Goal: Task Accomplishment & Management: Complete application form

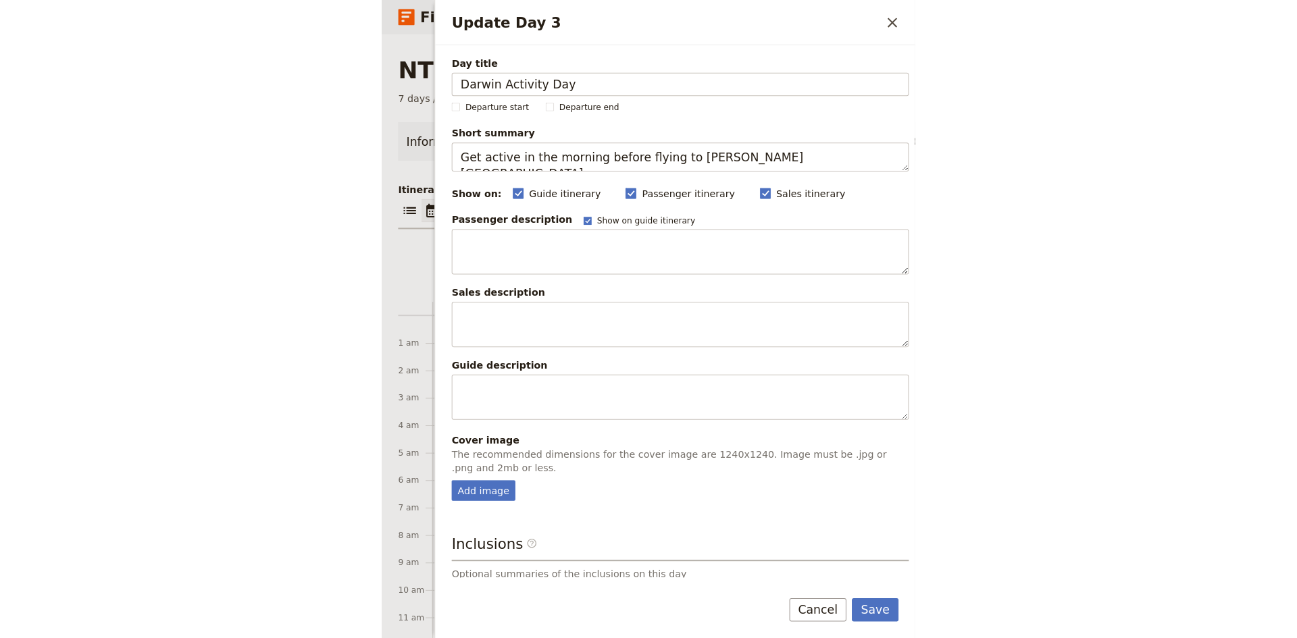
scroll to position [162, 0]
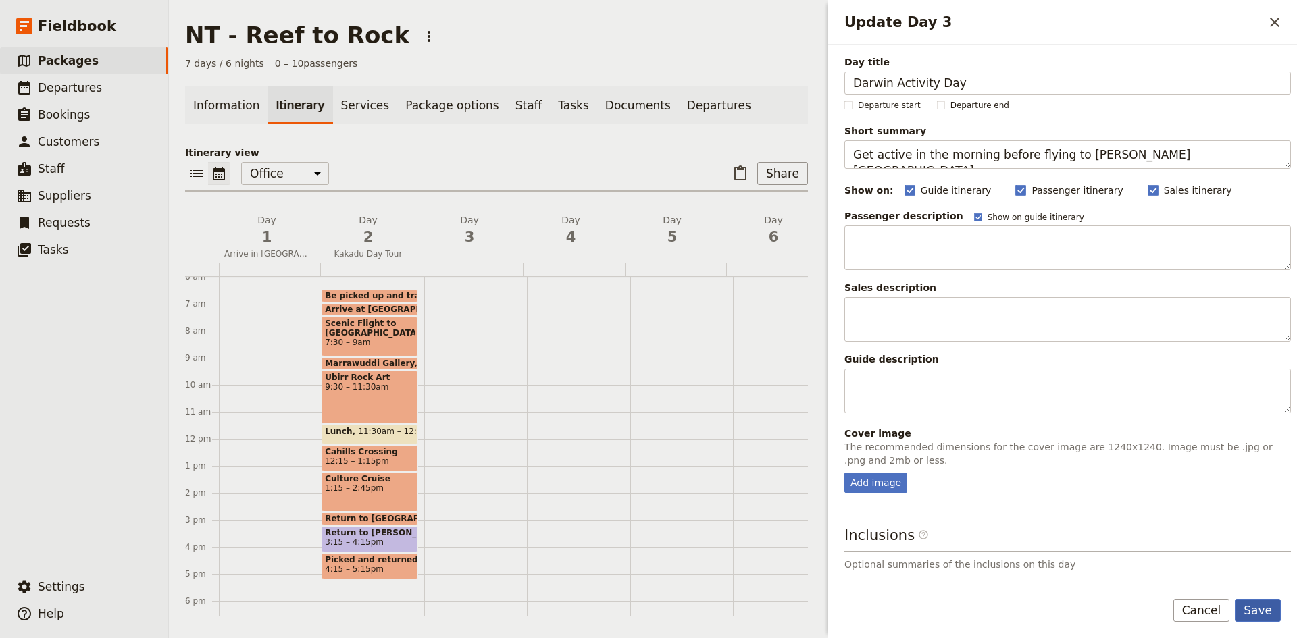
click at [524, 609] on button "Save" at bounding box center [1258, 610] width 46 height 23
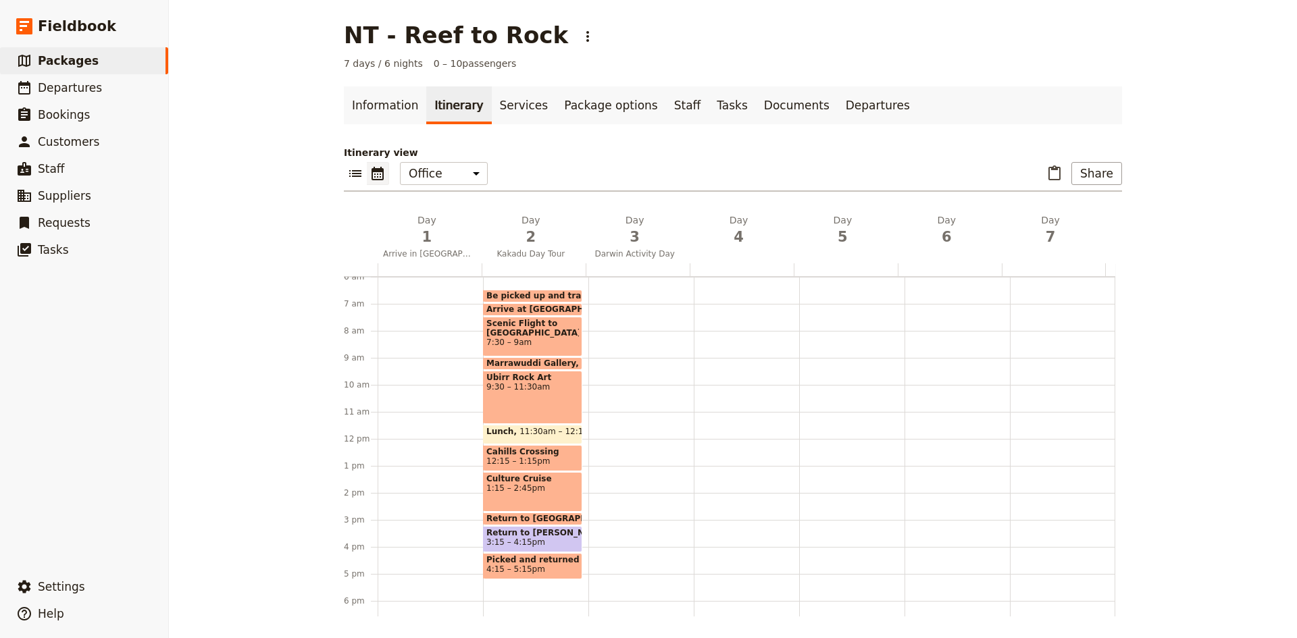
click at [524, 349] on div at bounding box center [640, 439] width 105 height 648
select select "3"
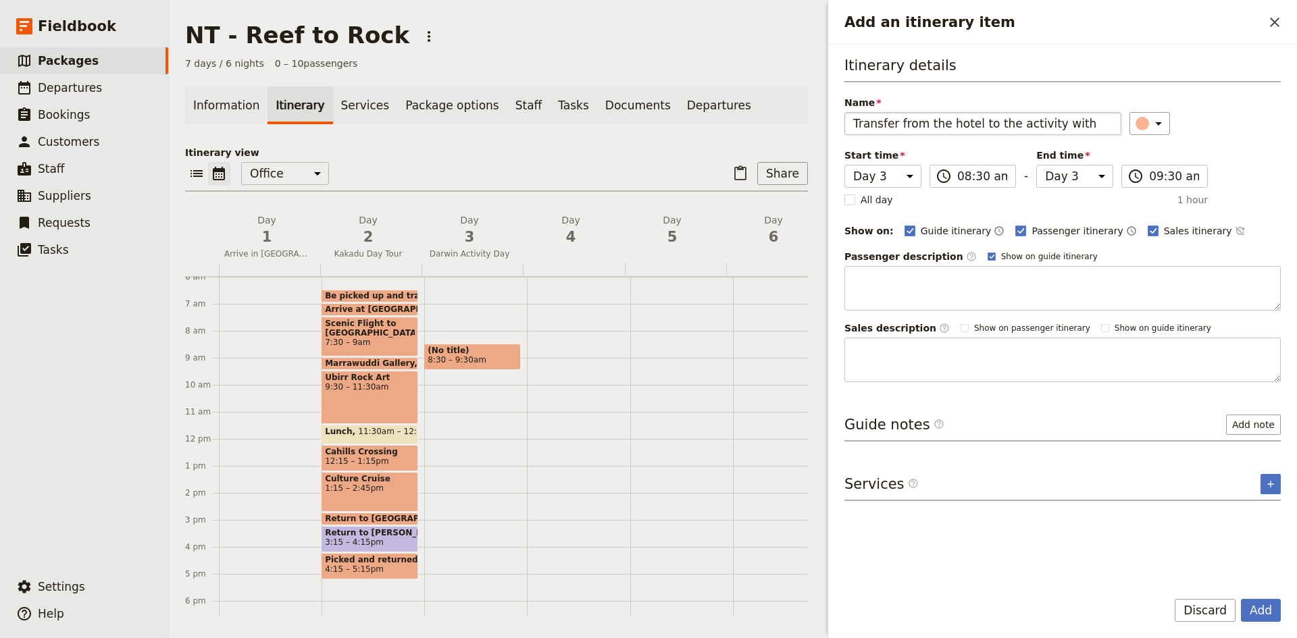
click at [524, 124] on input "Transfer from the hotel to the activity with" at bounding box center [982, 123] width 277 height 23
click at [524, 121] on input "ethical adventures - Transfer from the hotel to the activity with" at bounding box center [982, 123] width 277 height 23
type input "ethical adventures - Transfer from the hotel to the activity"
click at [524, 128] on icon "Add an itinerary item" at bounding box center [1158, 124] width 16 height 16
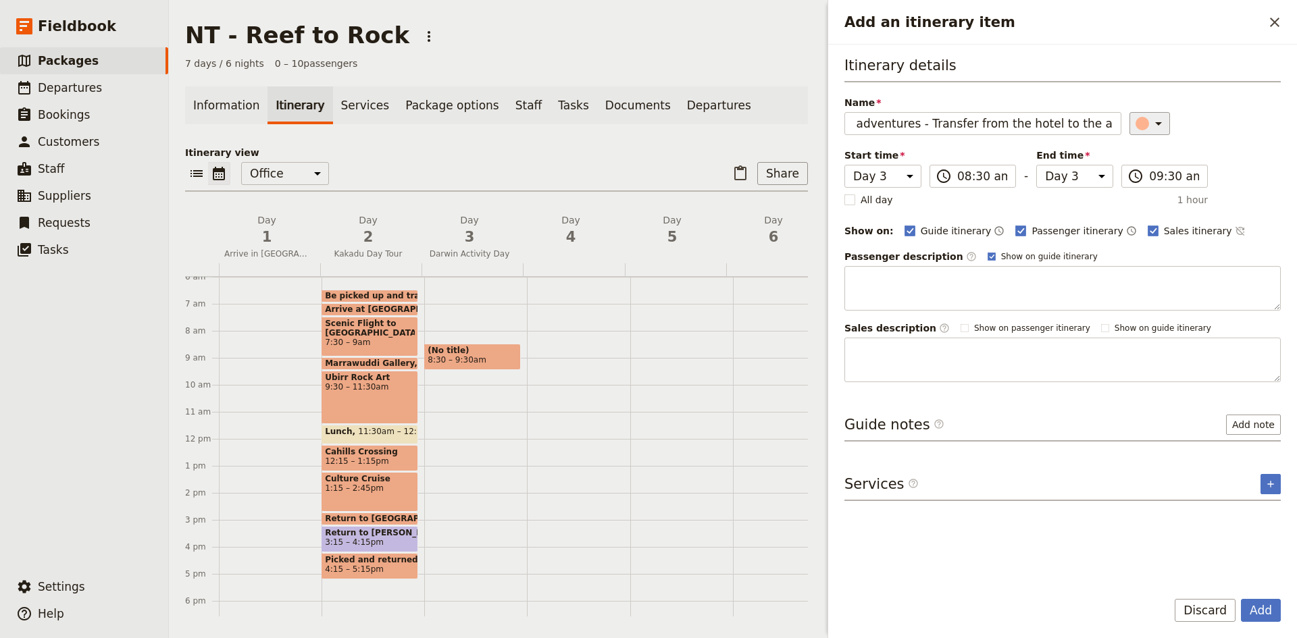
scroll to position [0, 0]
click at [524, 185] on div "button" at bounding box center [1150, 185] width 14 height 14
click at [524, 619] on button "Add" at bounding box center [1261, 610] width 40 height 23
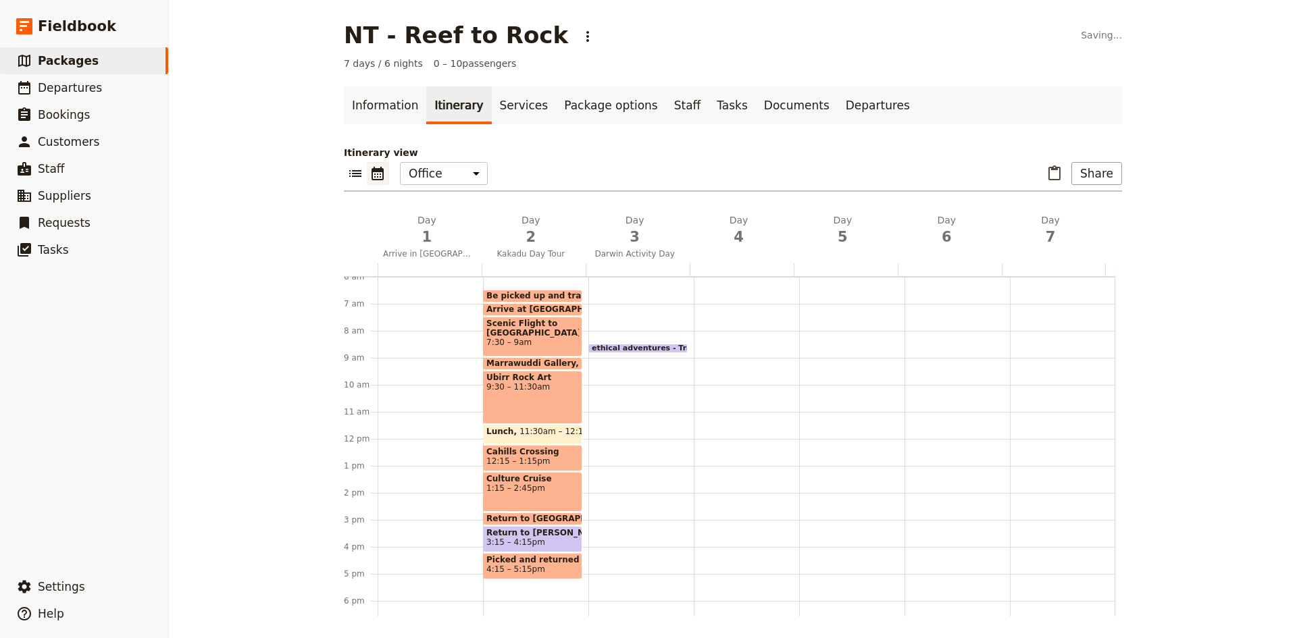
click at [524, 363] on div "ethical adventures - Transfer from the hotel to the activity 8:30 – 8:45am" at bounding box center [640, 439] width 105 height 648
click at [524, 357] on div "ethical adventures - Transfer from the hotel to the activity 8:30 – 8:45am" at bounding box center [640, 439] width 105 height 648
select select "3"
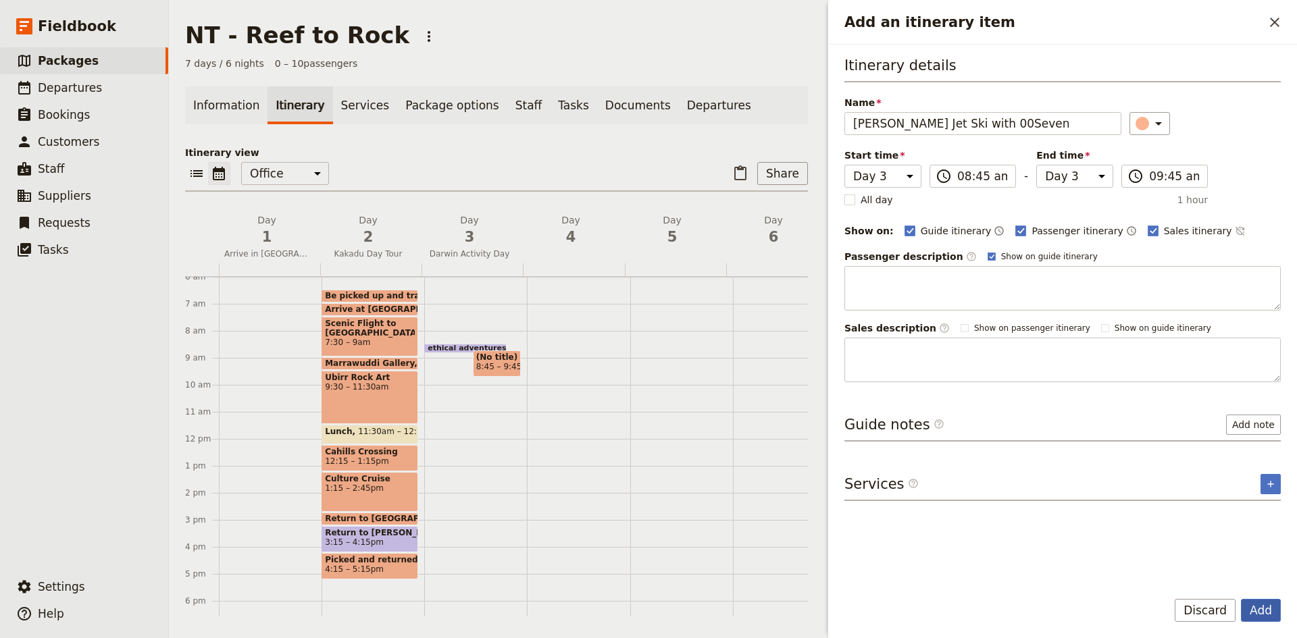
type input "[PERSON_NAME] Jet Ski with 00Seven"
click at [524, 610] on button "Add" at bounding box center [1261, 610] width 40 height 23
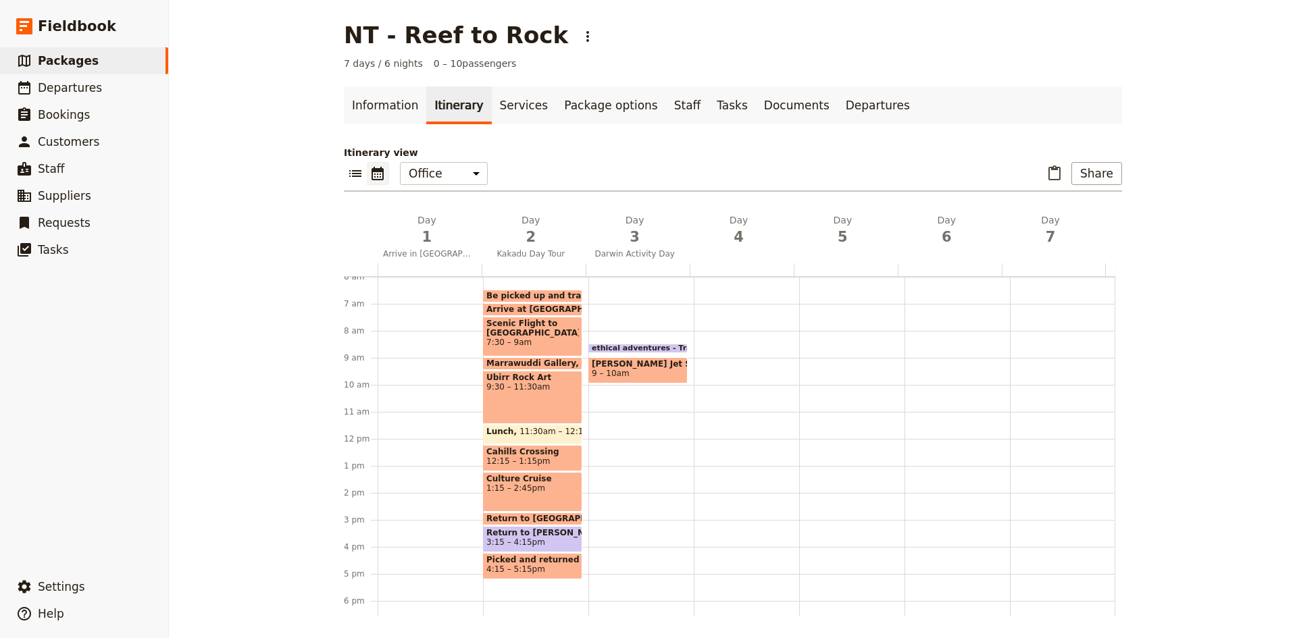
click at [524, 411] on div "ethical adventures - Transfer from the hotel to the activity 8:30 – 8:45am [PER…" at bounding box center [640, 439] width 105 height 648
select select "3"
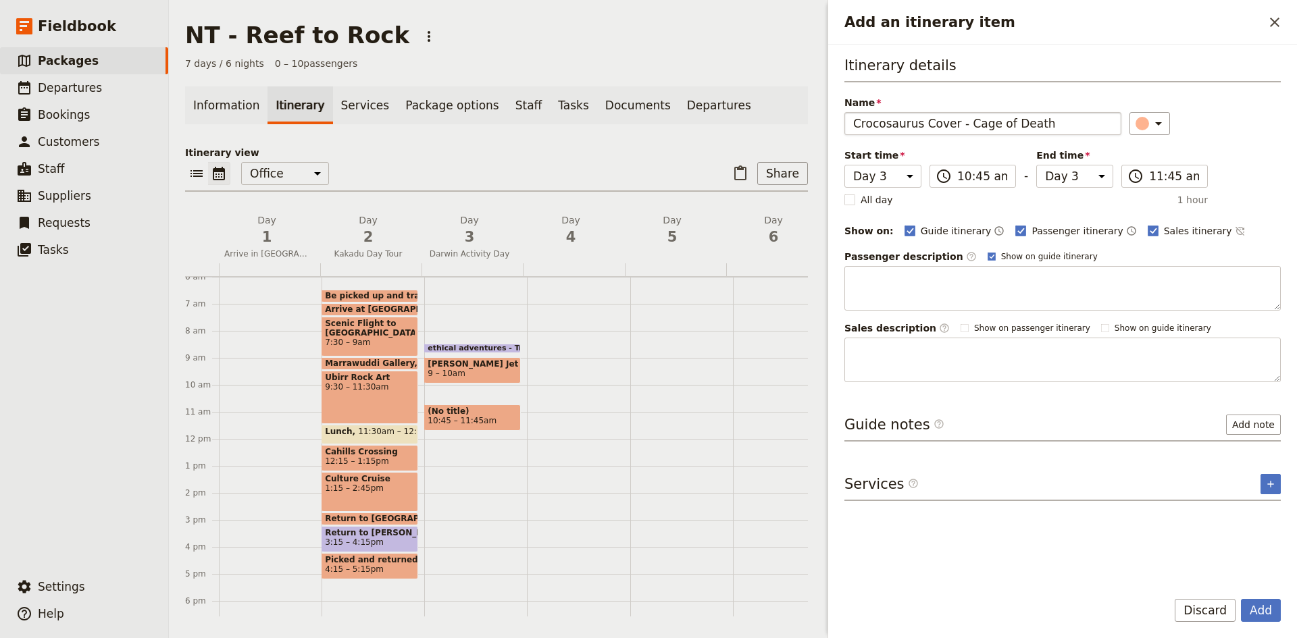
type input "Crocosaurus Cover - Cage of Death"
drag, startPoint x: 864, startPoint y: 124, endPoint x: 1267, endPoint y: 151, distance: 404.2
click at [524, 152] on div "Itinerary details Name Crocosaurus Cover - Cage of Death ​ Start time Day 1 Day…" at bounding box center [1062, 218] width 436 height 327
drag, startPoint x: 1261, startPoint y: 616, endPoint x: 1260, endPoint y: 600, distance: 15.6
click at [524, 616] on button "Add" at bounding box center [1261, 610] width 40 height 23
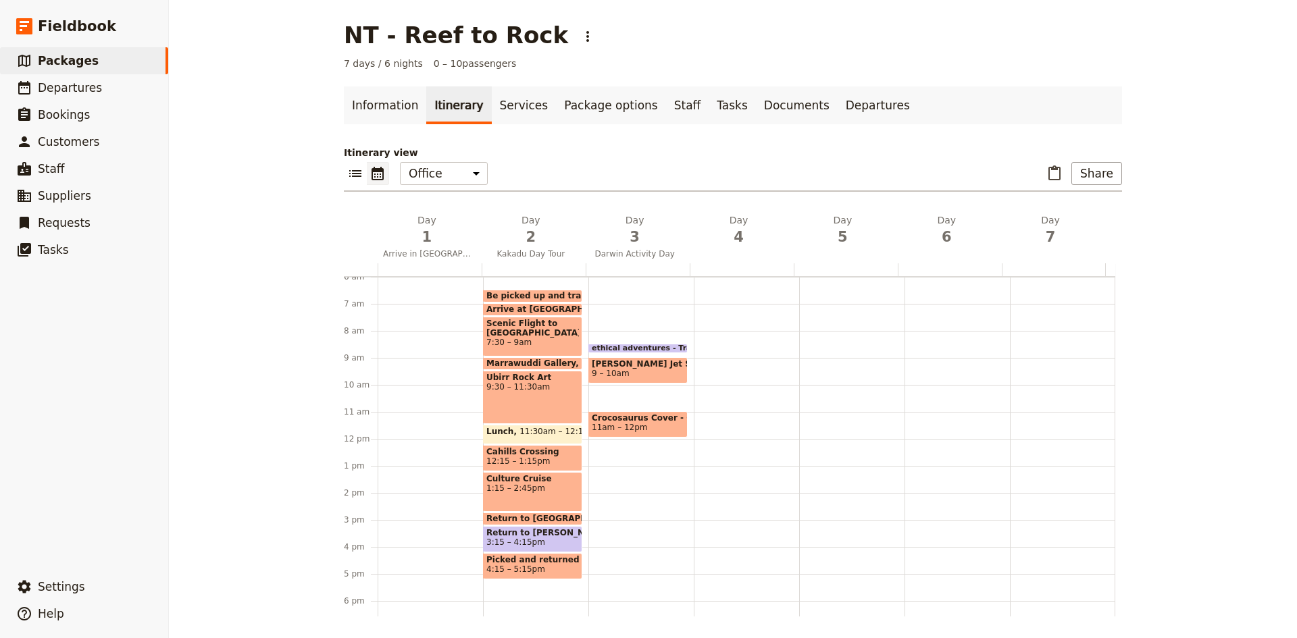
click at [524, 436] on span at bounding box center [638, 434] width 98 height 5
select select "3"
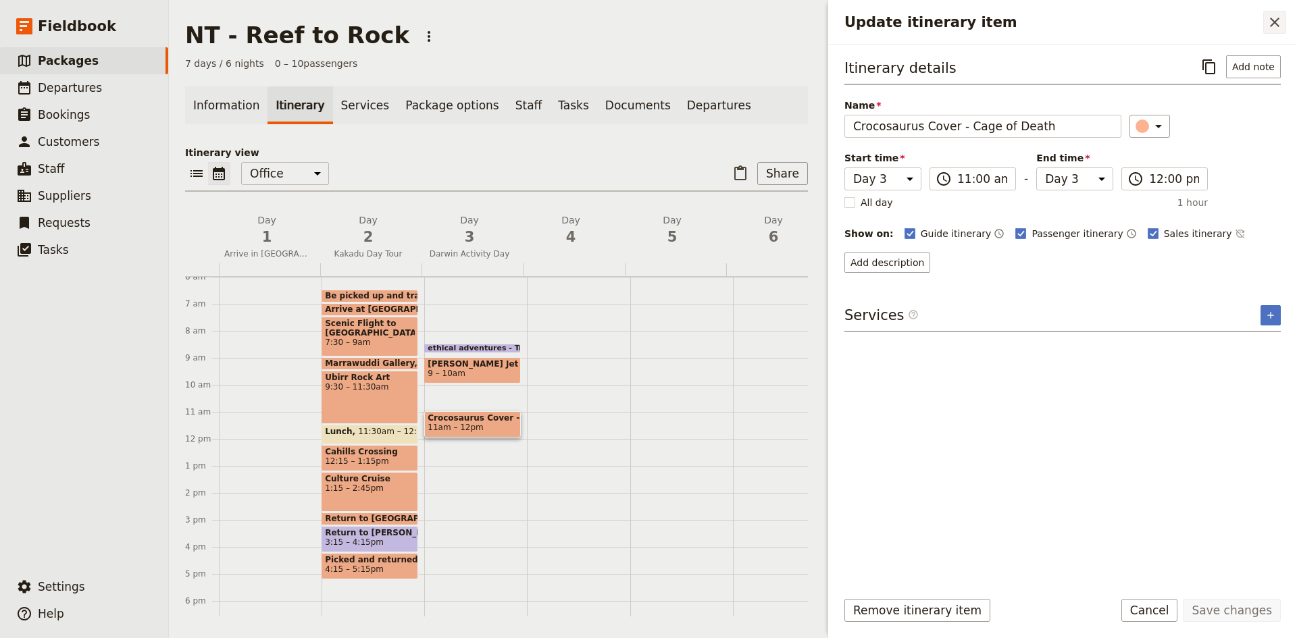
click at [524, 26] on icon "Close drawer" at bounding box center [1274, 22] width 16 height 16
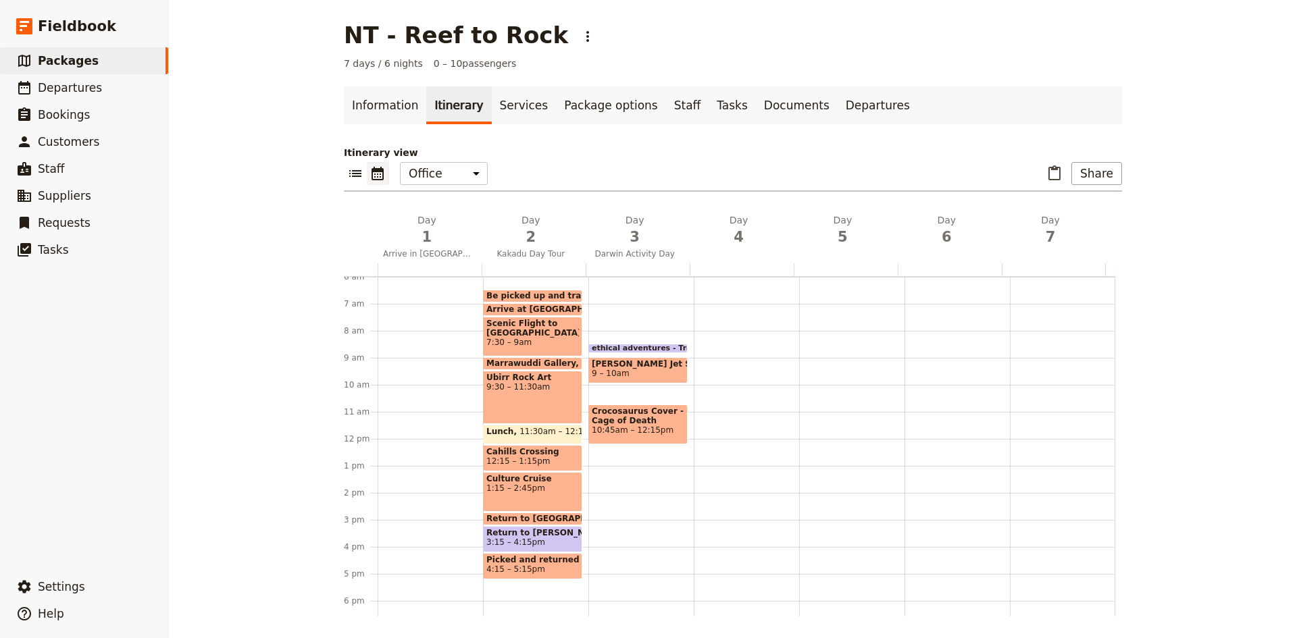
scroll to position [230, 0]
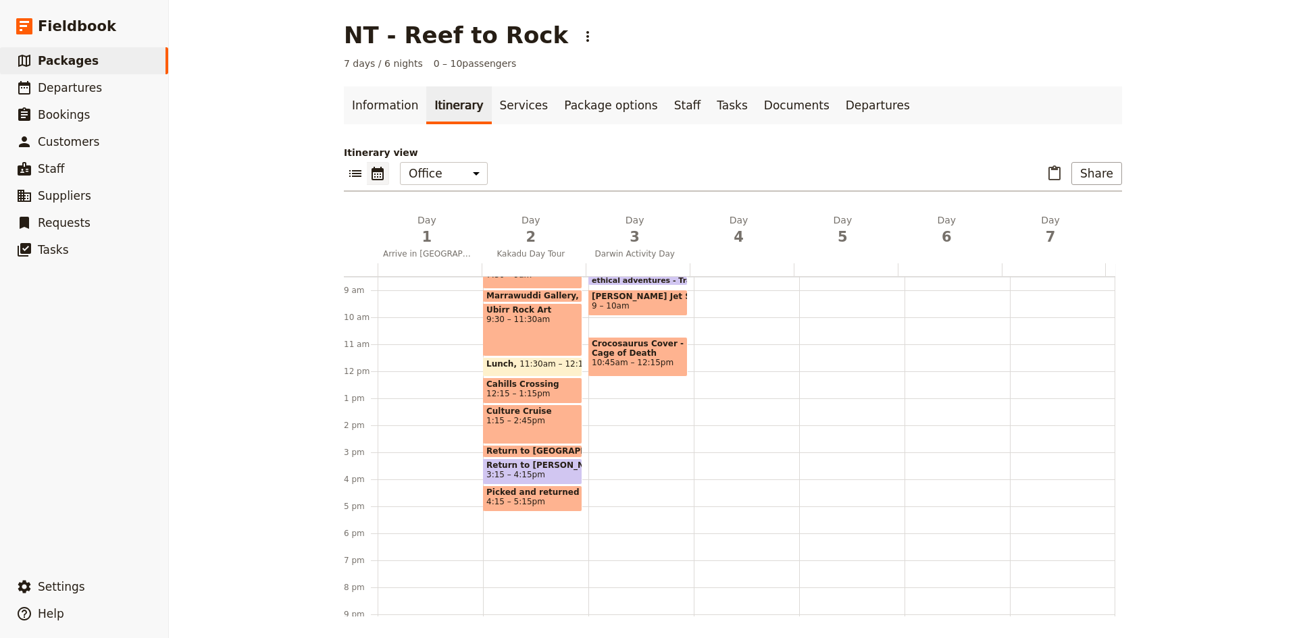
click at [524, 444] on div "ethical adventures - Transfer from the hotel to the activity 8:30 – 8:45am [PER…" at bounding box center [640, 371] width 105 height 648
select select "3"
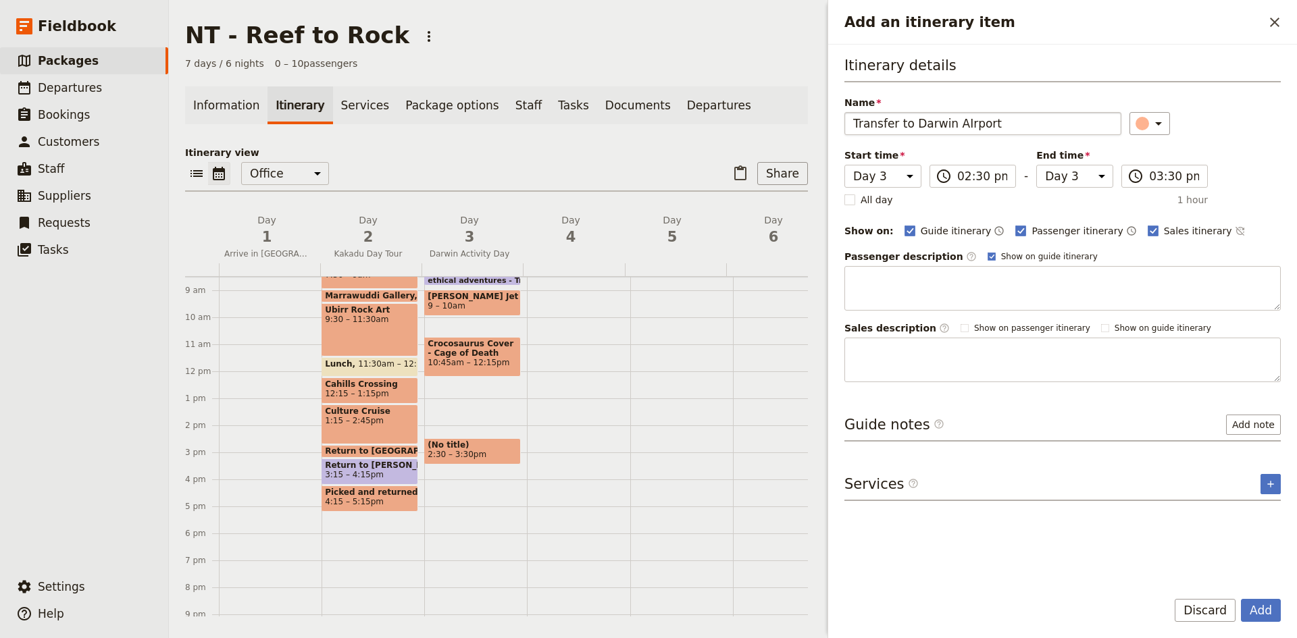
click at [524, 120] on input "Transfer to Darwin AIrport" at bounding box center [982, 123] width 277 height 23
click at [524, 122] on input "ethical adventures - Transfer to Darwin AIrport" at bounding box center [982, 123] width 277 height 23
type input "ethical adventures - Transfer to [GEOGRAPHIC_DATA]"
click at [524, 126] on icon "Add an itinerary item" at bounding box center [1158, 124] width 16 height 16
click at [524, 186] on div "button" at bounding box center [1150, 185] width 14 height 14
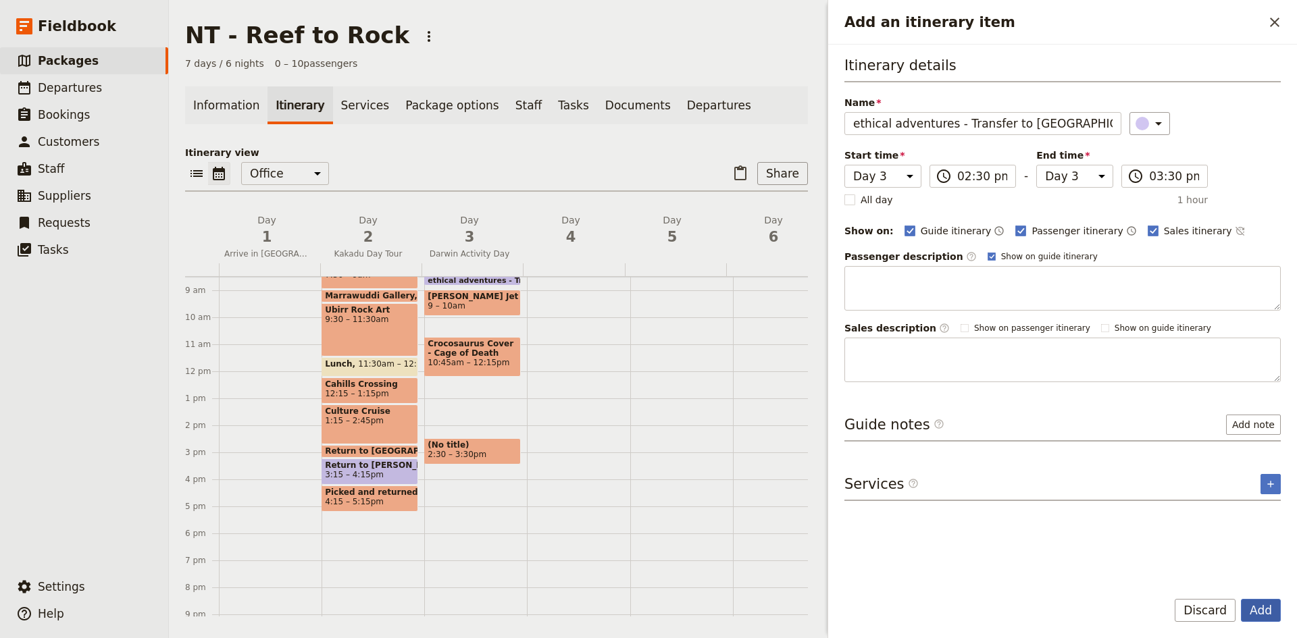
click at [524, 611] on button "Add" at bounding box center [1261, 610] width 40 height 23
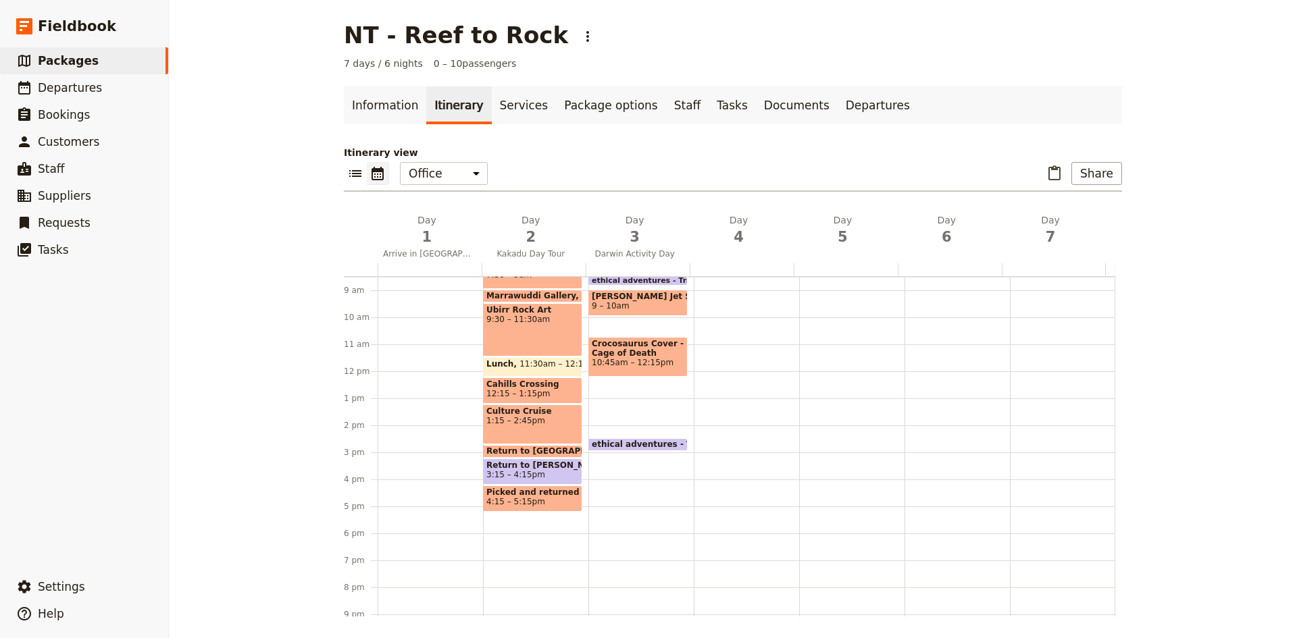
click at [524, 459] on div "ethical adventures - Transfer from the hotel to the activity 8:30 – 8:45am [PER…" at bounding box center [640, 371] width 105 height 648
select select "3"
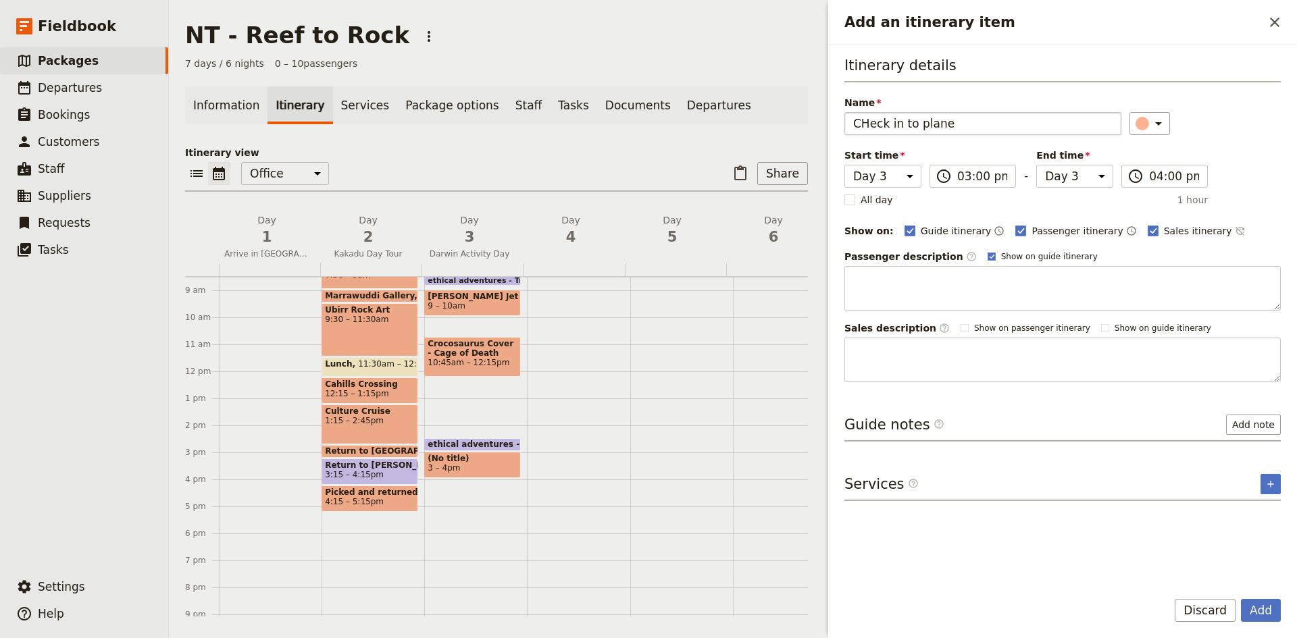
click at [524, 116] on input "CHeck in to plane" at bounding box center [982, 123] width 277 height 23
click at [524, 125] on input "Check in to plane" at bounding box center [982, 123] width 277 height 23
type input "Check in"
click at [524, 125] on icon "Add an itinerary item" at bounding box center [1158, 124] width 16 height 16
click at [524, 195] on div "button" at bounding box center [1150, 201] width 14 height 14
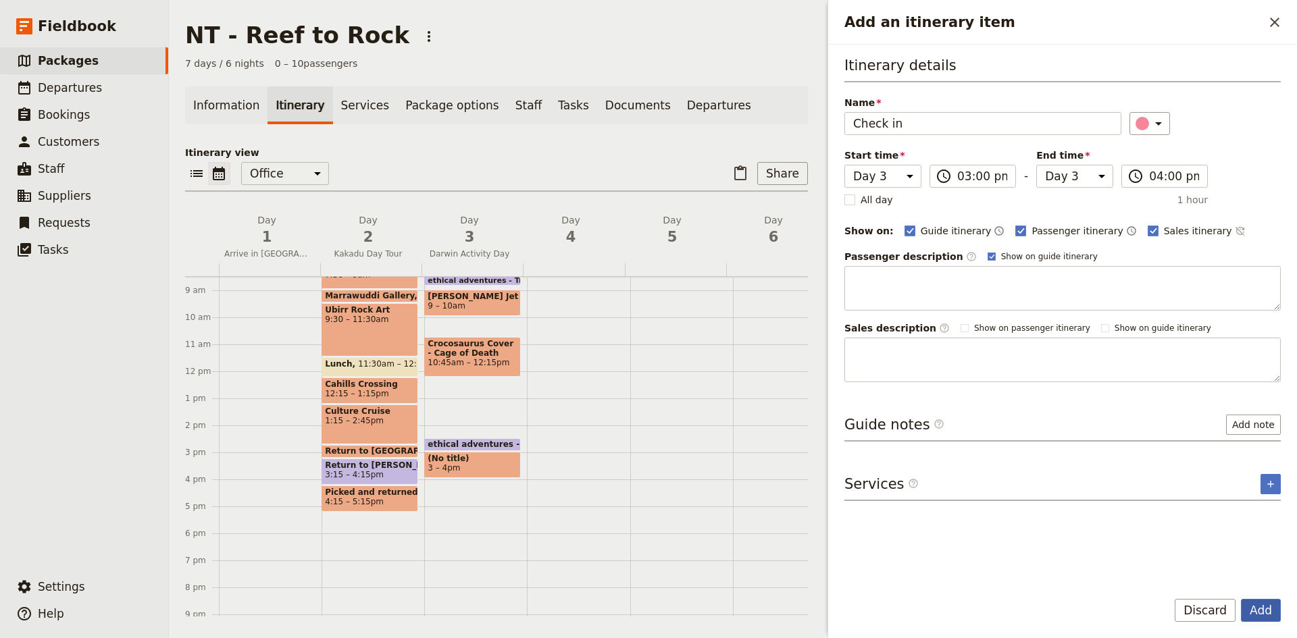
click at [524, 600] on button "Add" at bounding box center [1261, 610] width 40 height 23
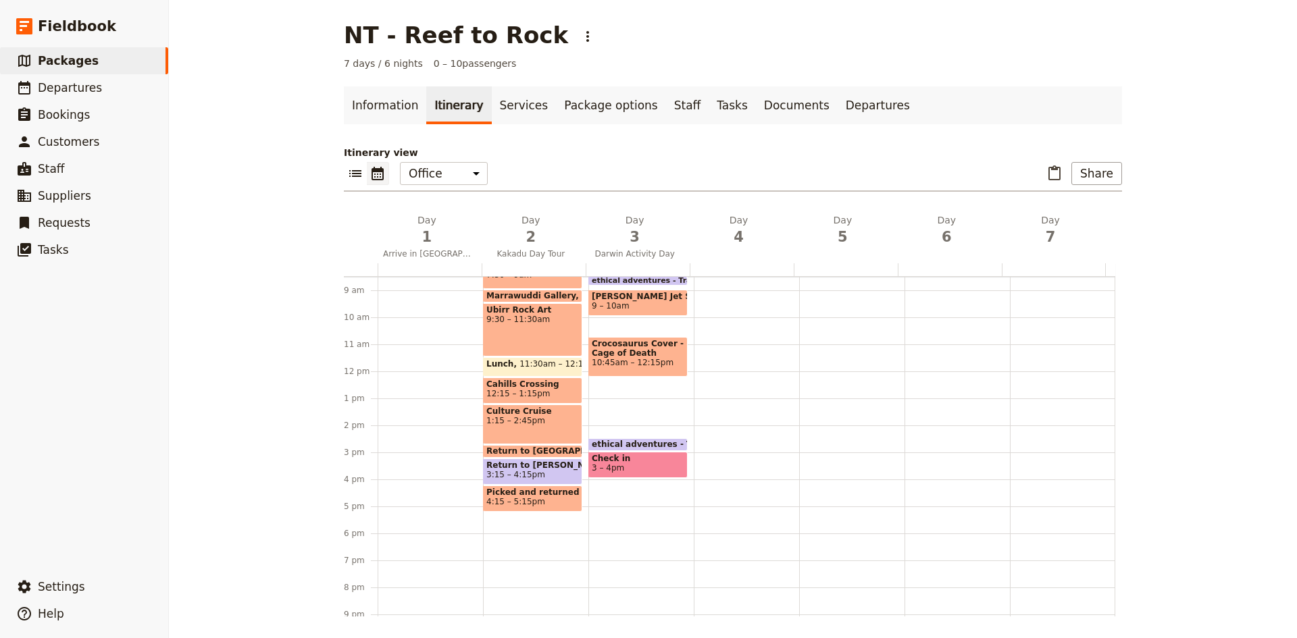
click at [524, 485] on div "ethical adventures - Transfer from the hotel to the activity 8:30 – 8:45am [PER…" at bounding box center [640, 371] width 105 height 648
select select "3"
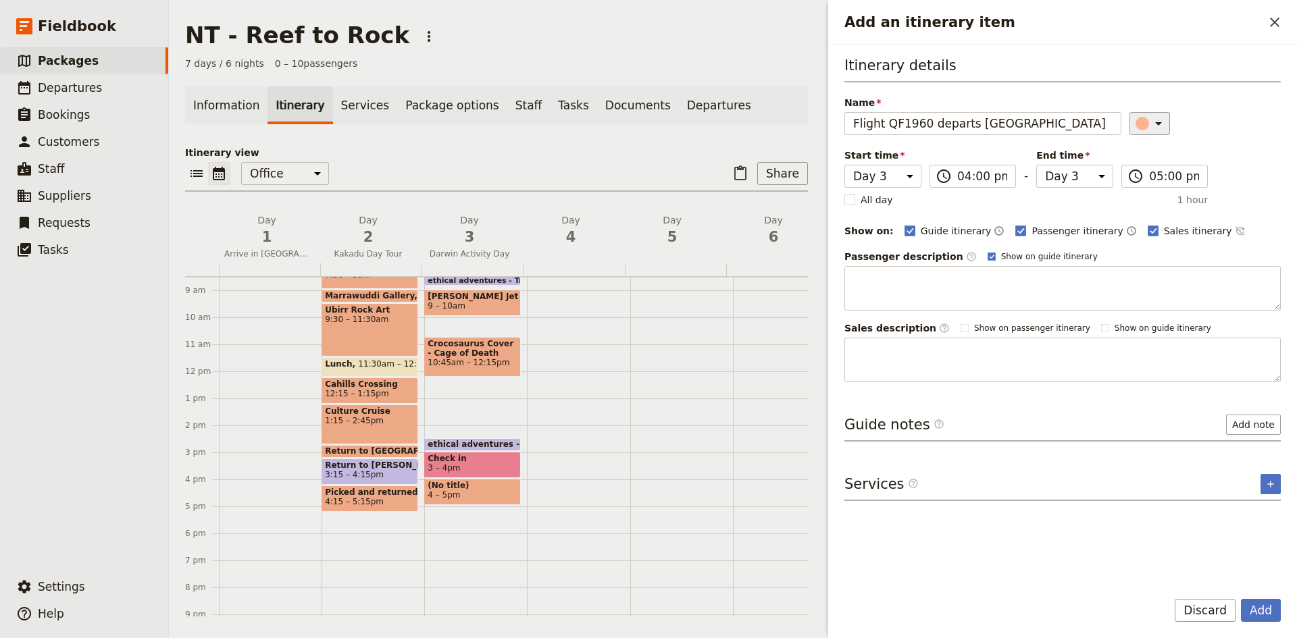
type input "Flight QF1960 departs [GEOGRAPHIC_DATA]"
click at [524, 126] on icon "Add an itinerary item" at bounding box center [1158, 124] width 16 height 16
click at [524, 188] on div "button" at bounding box center [1150, 185] width 14 height 14
click at [524, 613] on button "Add" at bounding box center [1261, 610] width 40 height 23
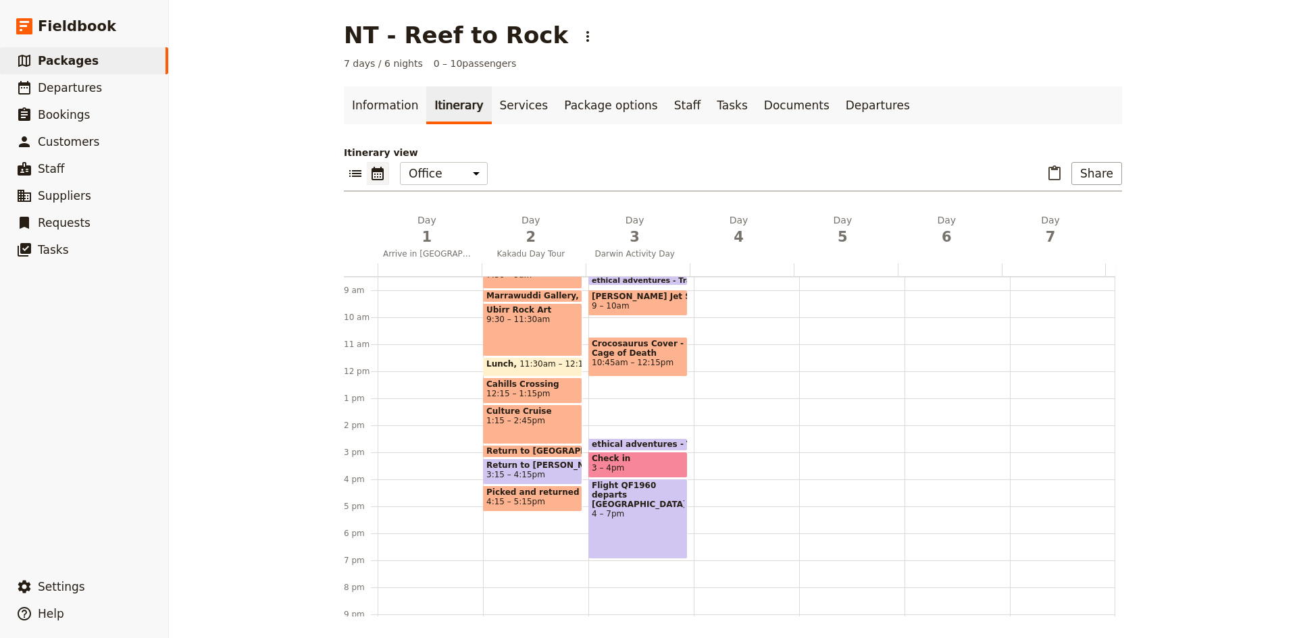
click at [524, 444] on div at bounding box center [746, 371] width 105 height 648
select select "4"
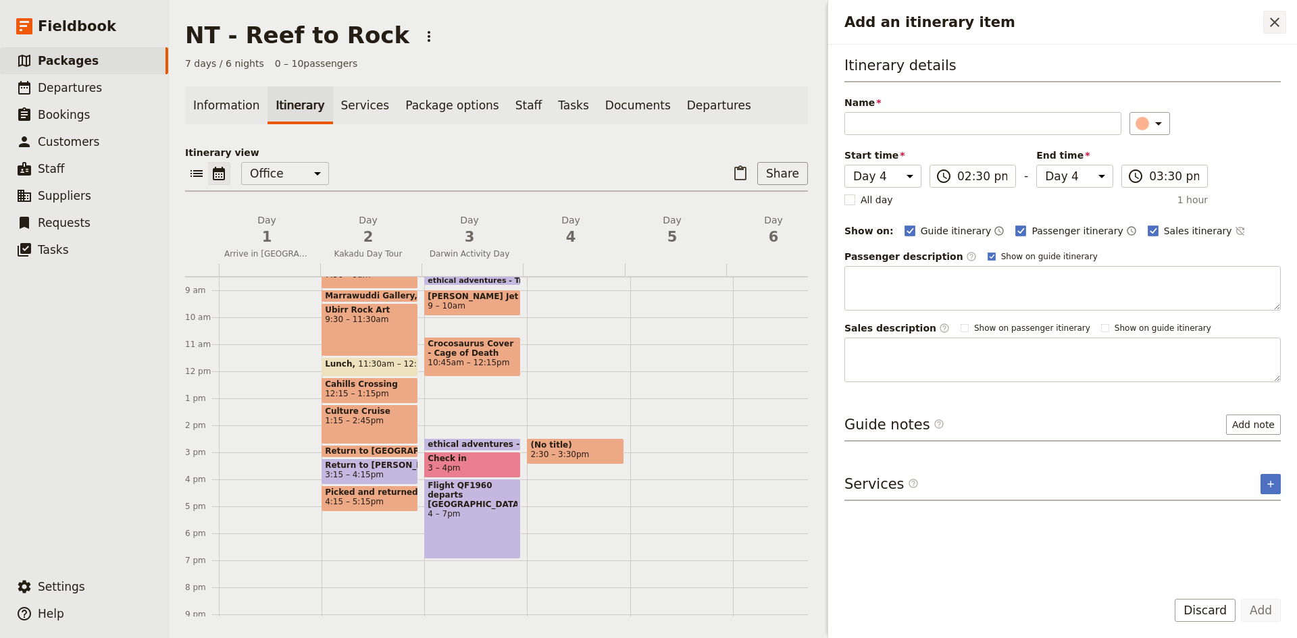
click at [524, 15] on icon "Close drawer" at bounding box center [1274, 22] width 16 height 16
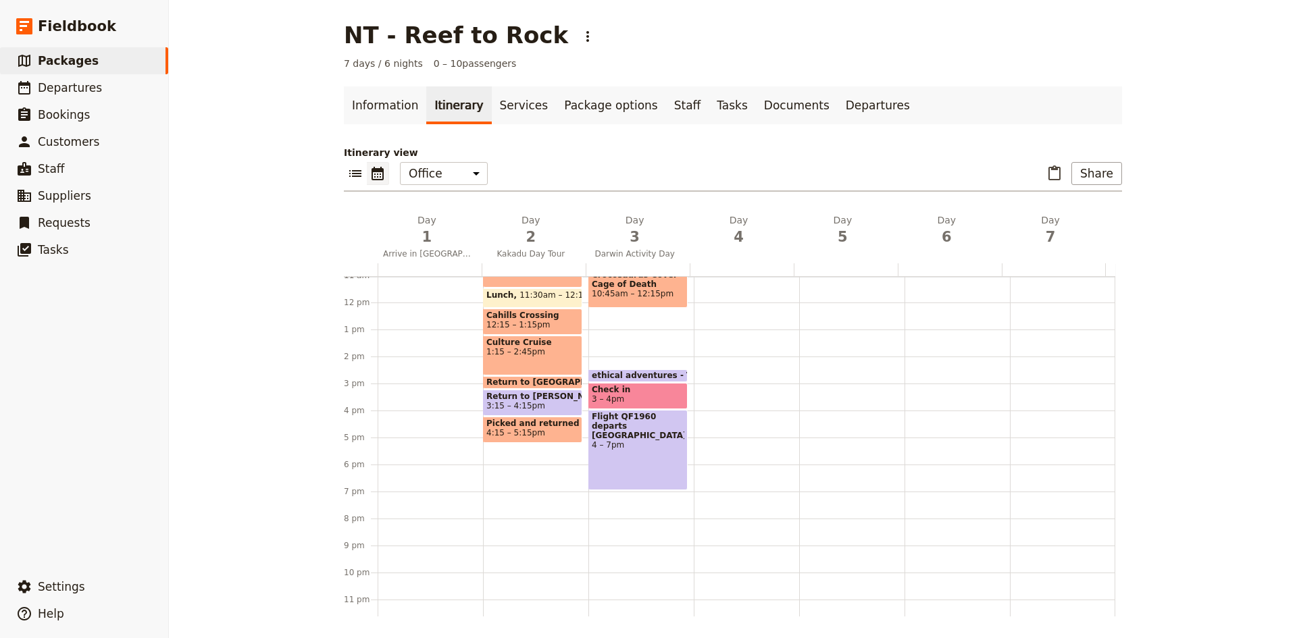
scroll to position [309, 0]
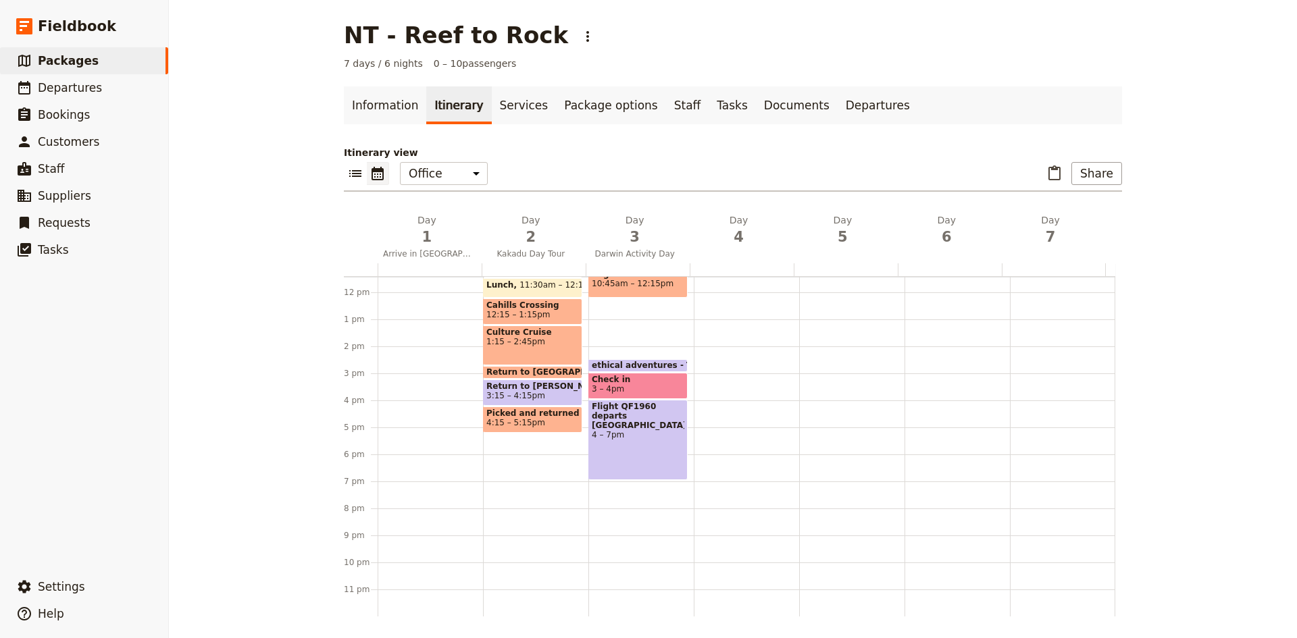
click at [524, 486] on div "ethical adventures - Transfer from the hotel to the activity 8:30 – 8:45am [PER…" at bounding box center [640, 292] width 105 height 648
select select "3"
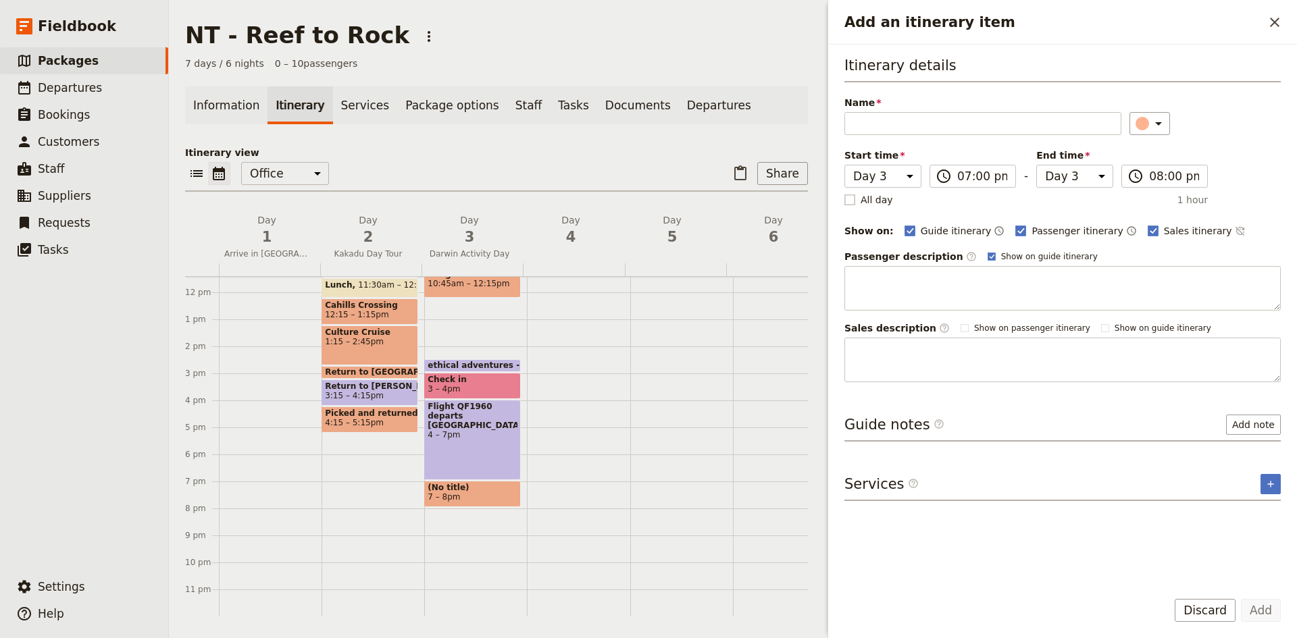
type input "T"
type input "Transfer to Hotel - [GEOGRAPHIC_DATA]"
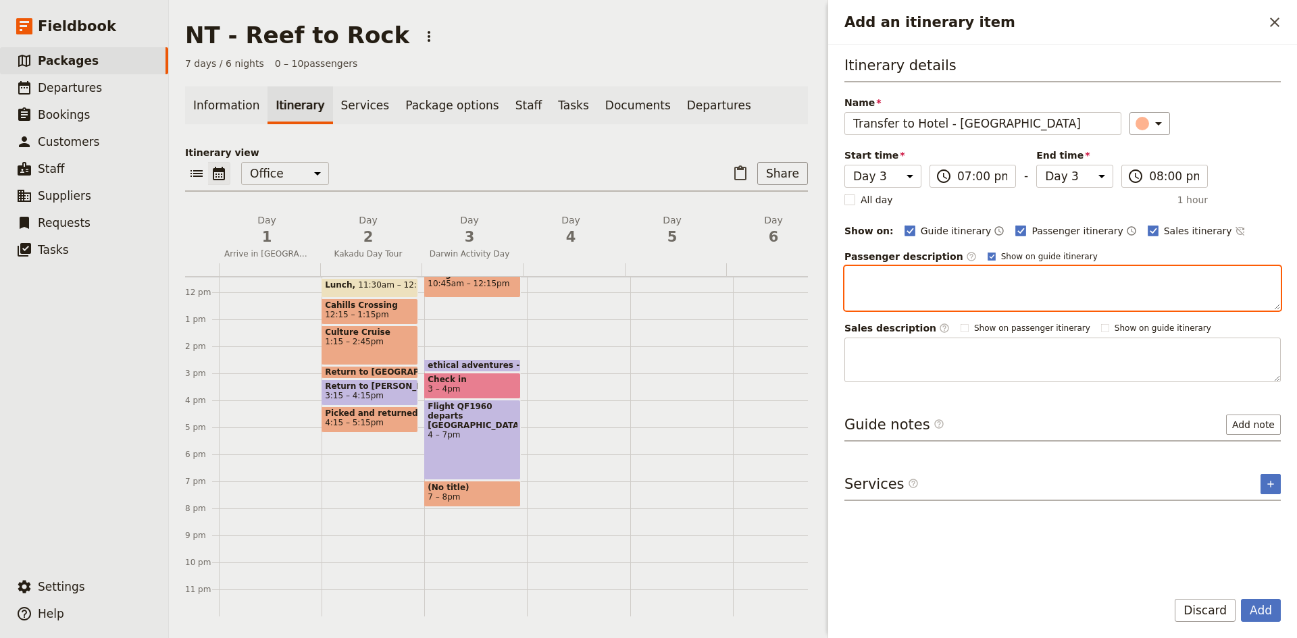
click at [524, 287] on textarea "Add an itinerary item" at bounding box center [1062, 288] width 436 height 45
type textarea "Be chauffered to your hotel by [PERSON_NAME] Springs Private Shuttle service"
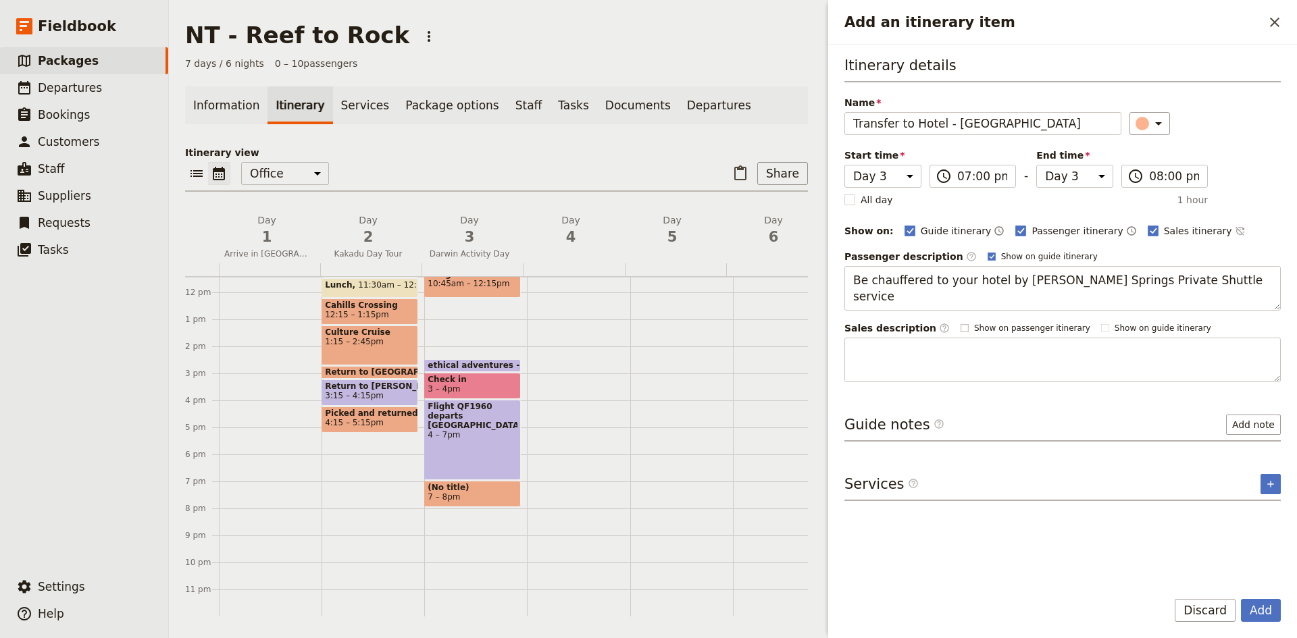
click at [524, 326] on span "Show on passenger itinerary" at bounding box center [1032, 328] width 116 height 11
click at [524, 611] on button "Add" at bounding box center [1261, 610] width 40 height 23
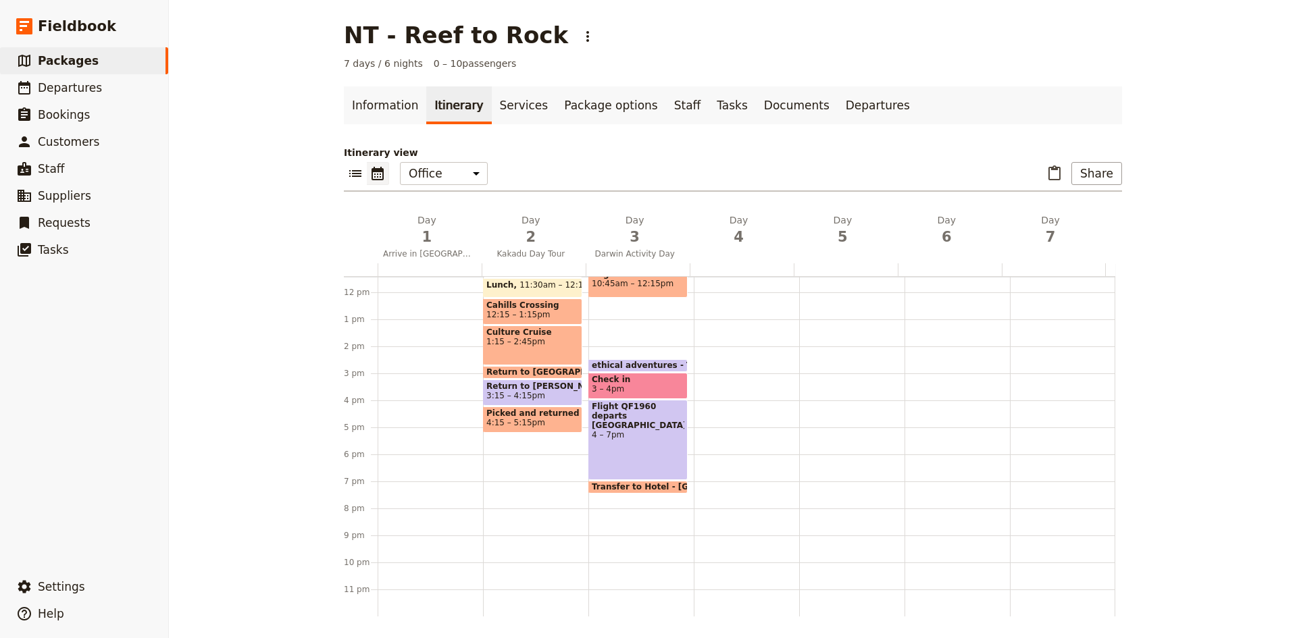
click at [524, 459] on div at bounding box center [746, 292] width 105 height 648
click at [524, 498] on div "ethical adventures - Transfer from the hotel to the activity 8:30 – 8:45am [PER…" at bounding box center [640, 292] width 105 height 648
select select "3"
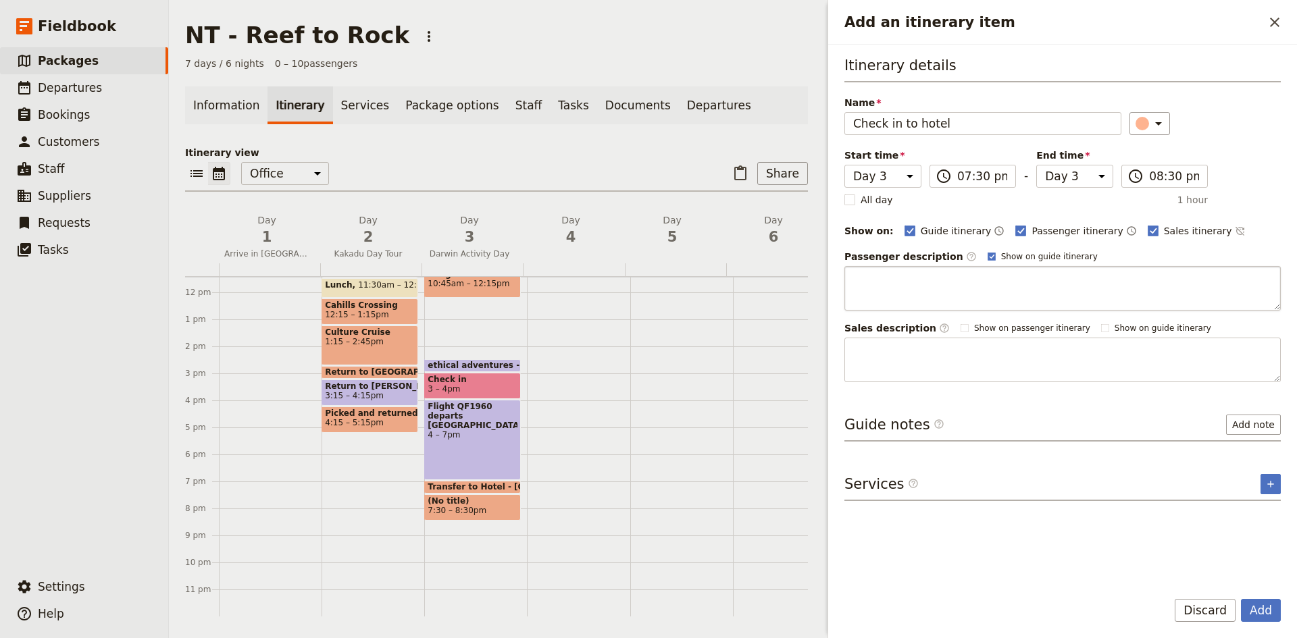
type input "Check in to hotel"
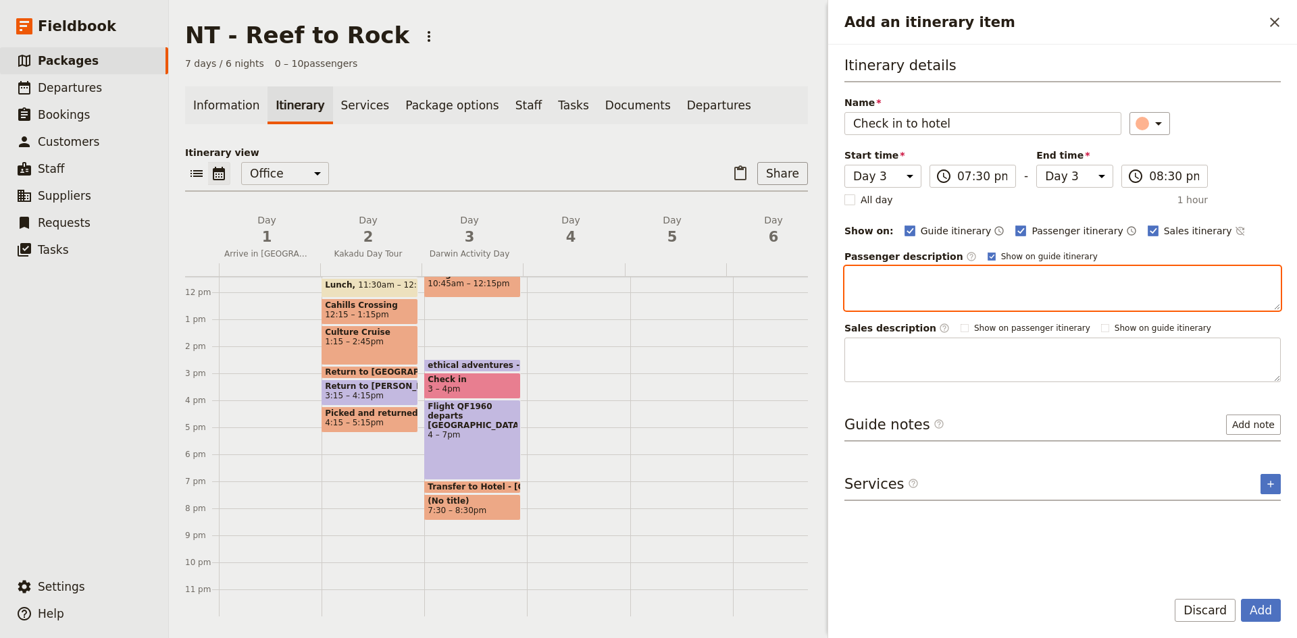
click at [524, 273] on textarea "Add an itinerary item" at bounding box center [1062, 288] width 436 height 45
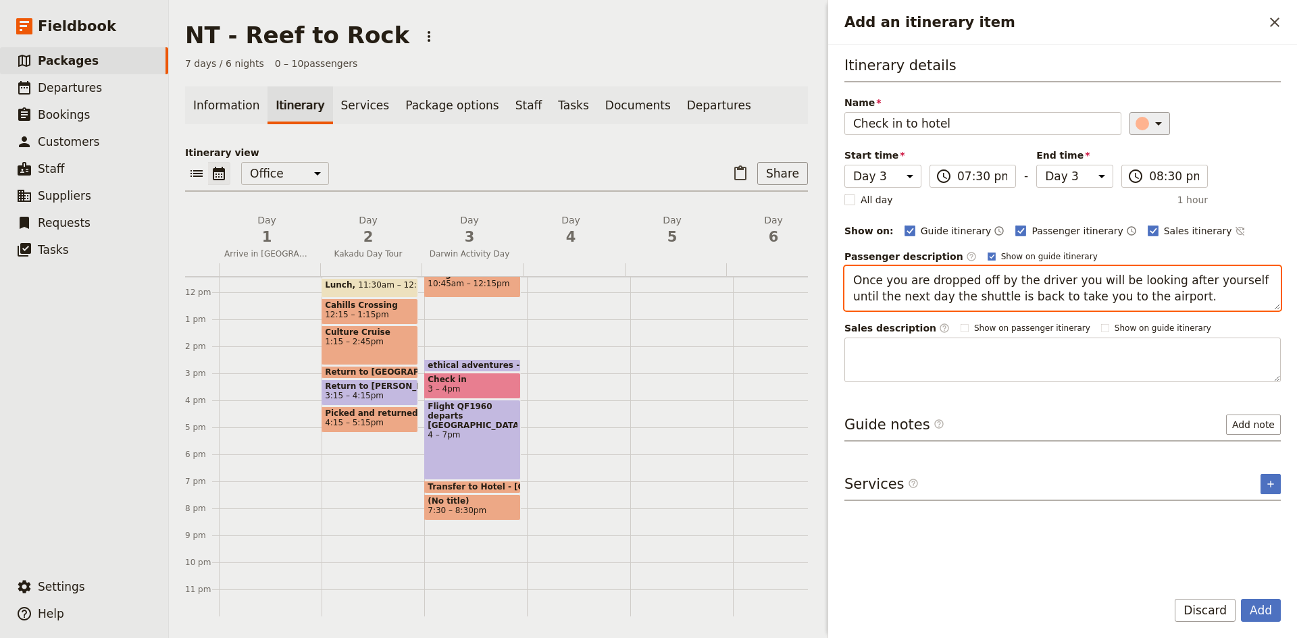
type textarea "Once you are dropped off by the driver you will be looking after yourself until…"
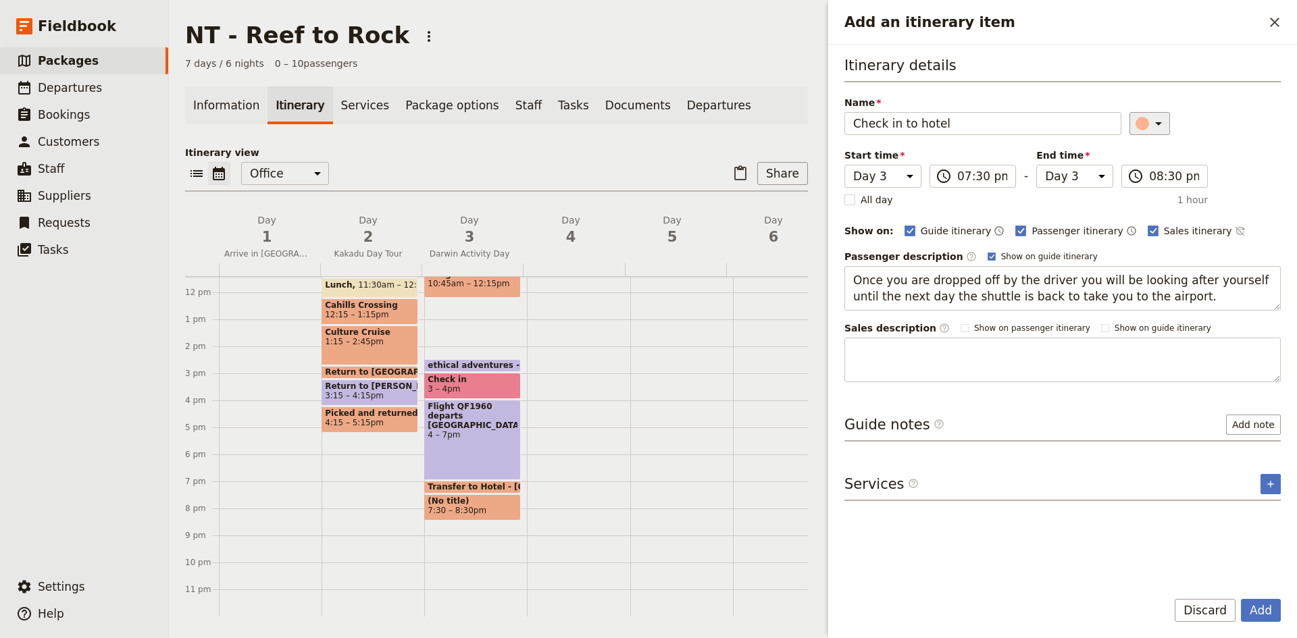
click at [524, 125] on icon "Add an itinerary item" at bounding box center [1158, 123] width 7 height 3
click at [524, 165] on div "button" at bounding box center [1150, 168] width 14 height 14
click at [524, 605] on button "Add" at bounding box center [1261, 610] width 40 height 23
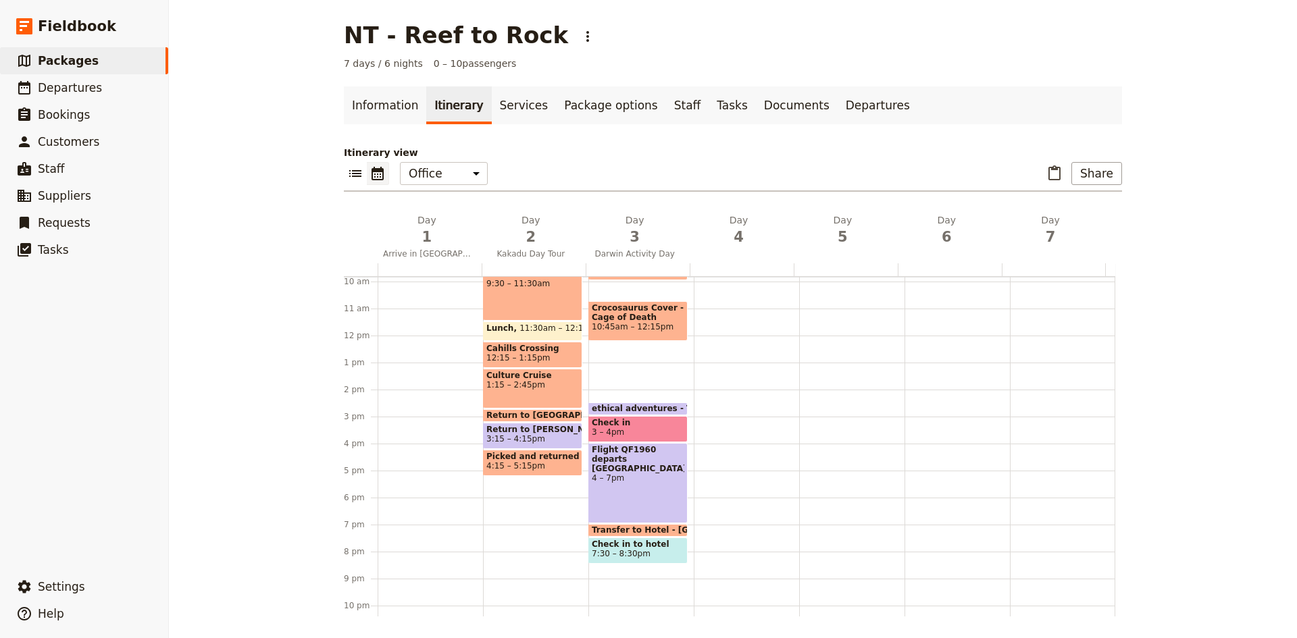
scroll to position [241, 0]
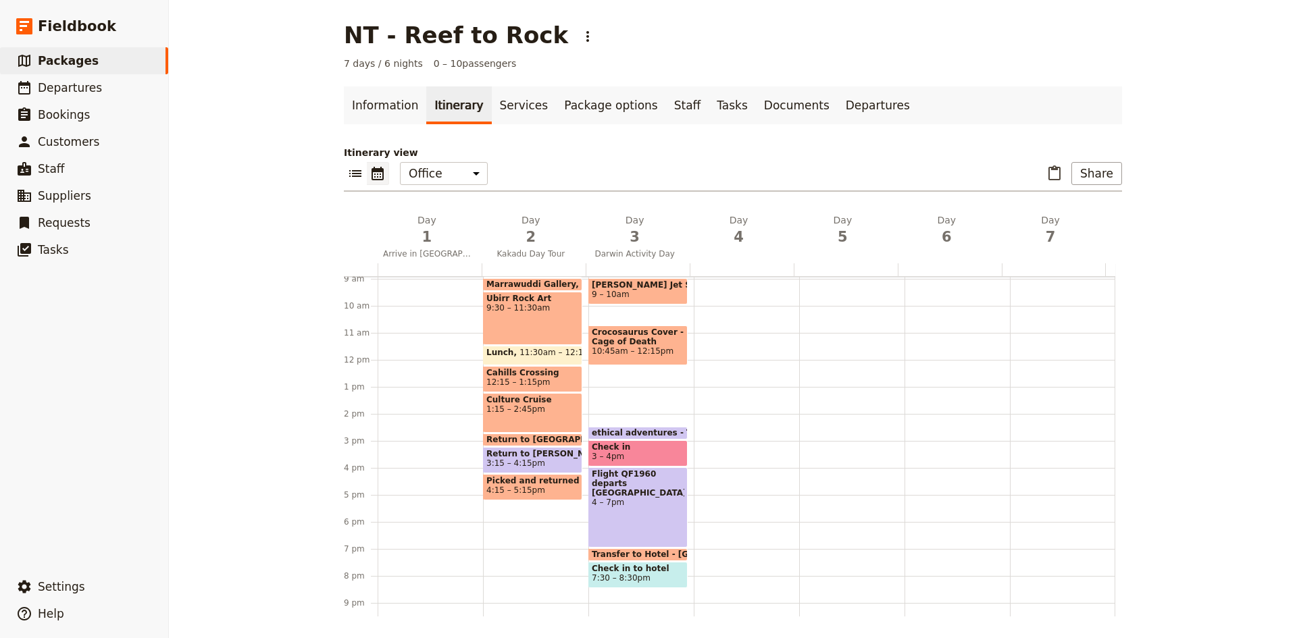
click at [524, 369] on div "ethical adventures - Transfer from the hotel to the activity 8:30 – 8:45am [PER…" at bounding box center [640, 360] width 105 height 648
select select "3"
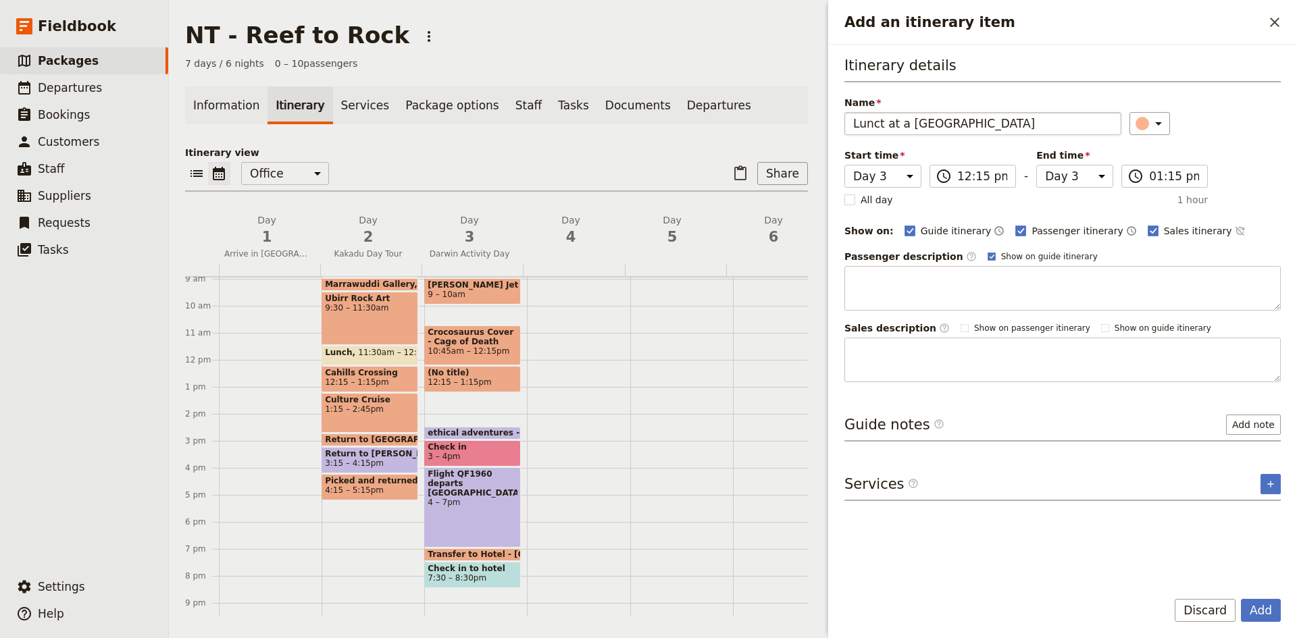
click at [524, 122] on input "Lunct at a [GEOGRAPHIC_DATA]" at bounding box center [982, 123] width 277 height 23
click at [524, 124] on input "Lunch at a [GEOGRAPHIC_DATA]" at bounding box center [982, 123] width 277 height 23
type input "Lunch at a local cafe"
click at [524, 603] on button "Add" at bounding box center [1261, 610] width 40 height 23
